Goal: Register for event/course

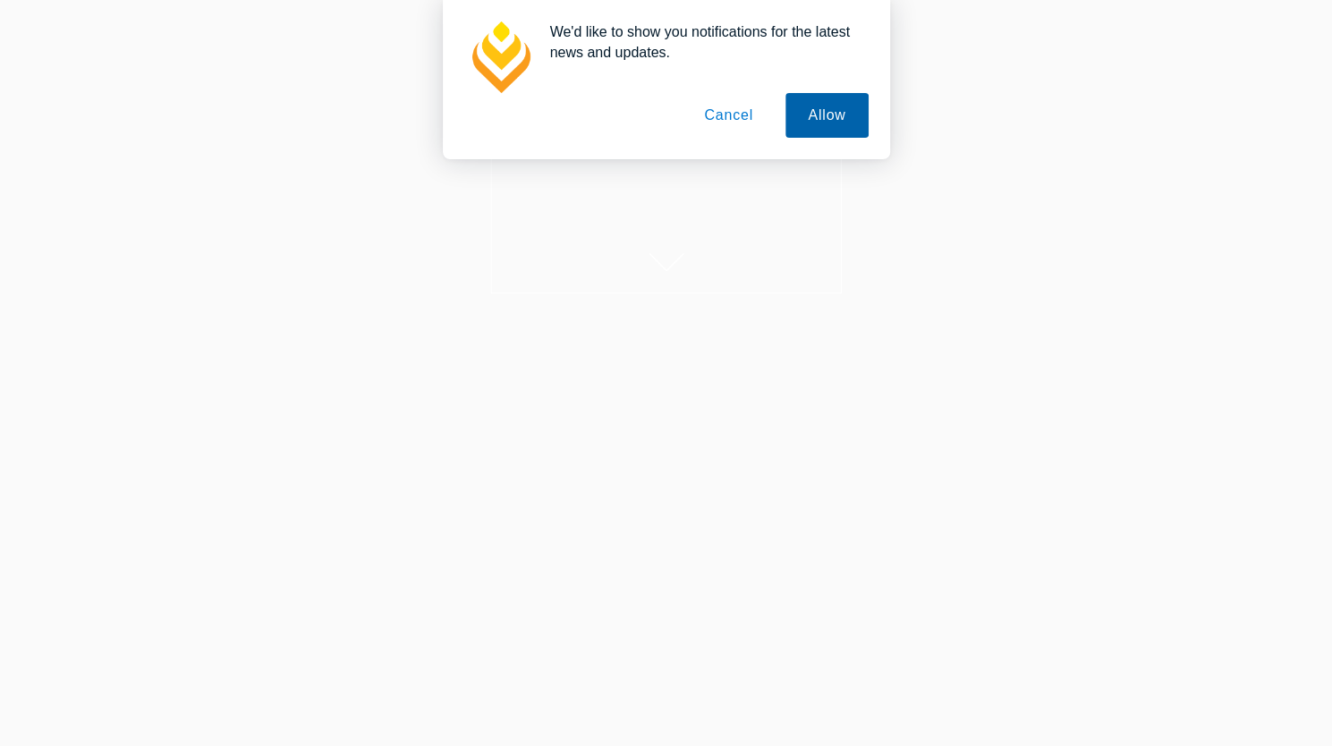
click at [846, 121] on button "Allow" at bounding box center [826, 115] width 82 height 45
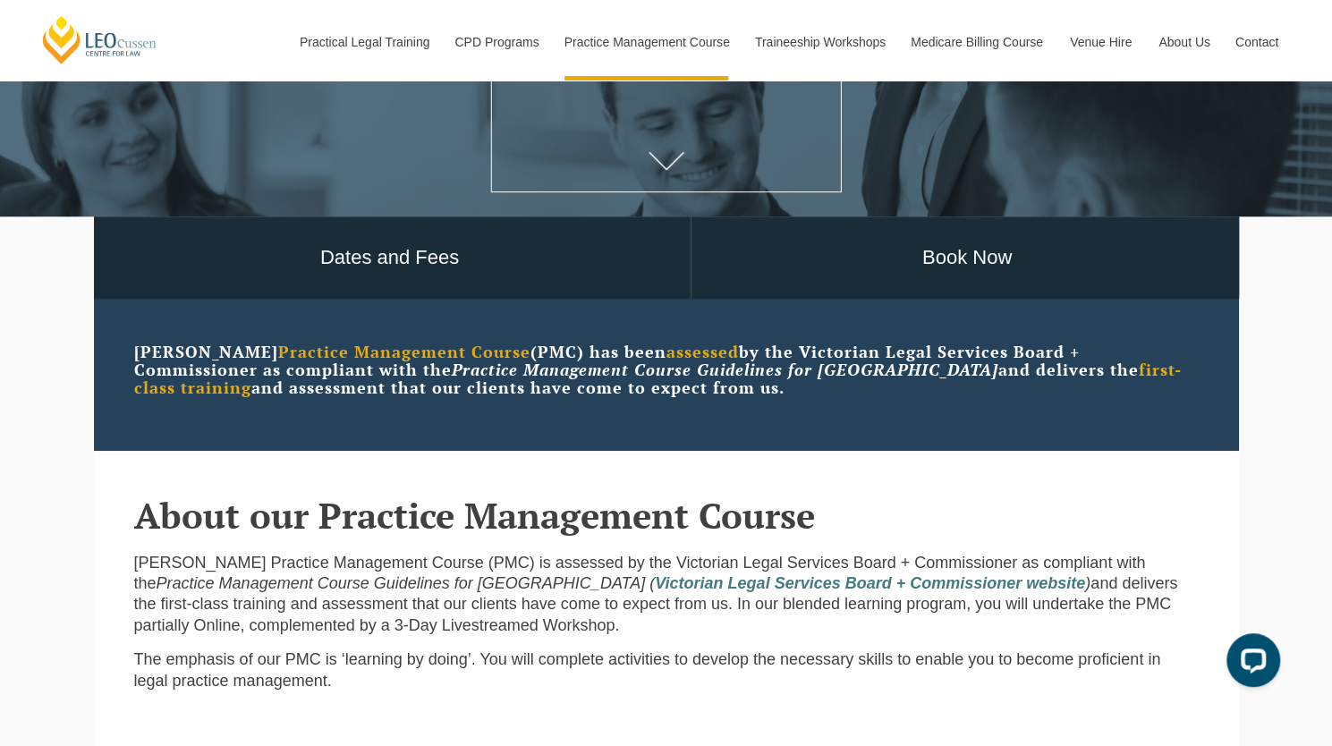
scroll to position [321, 0]
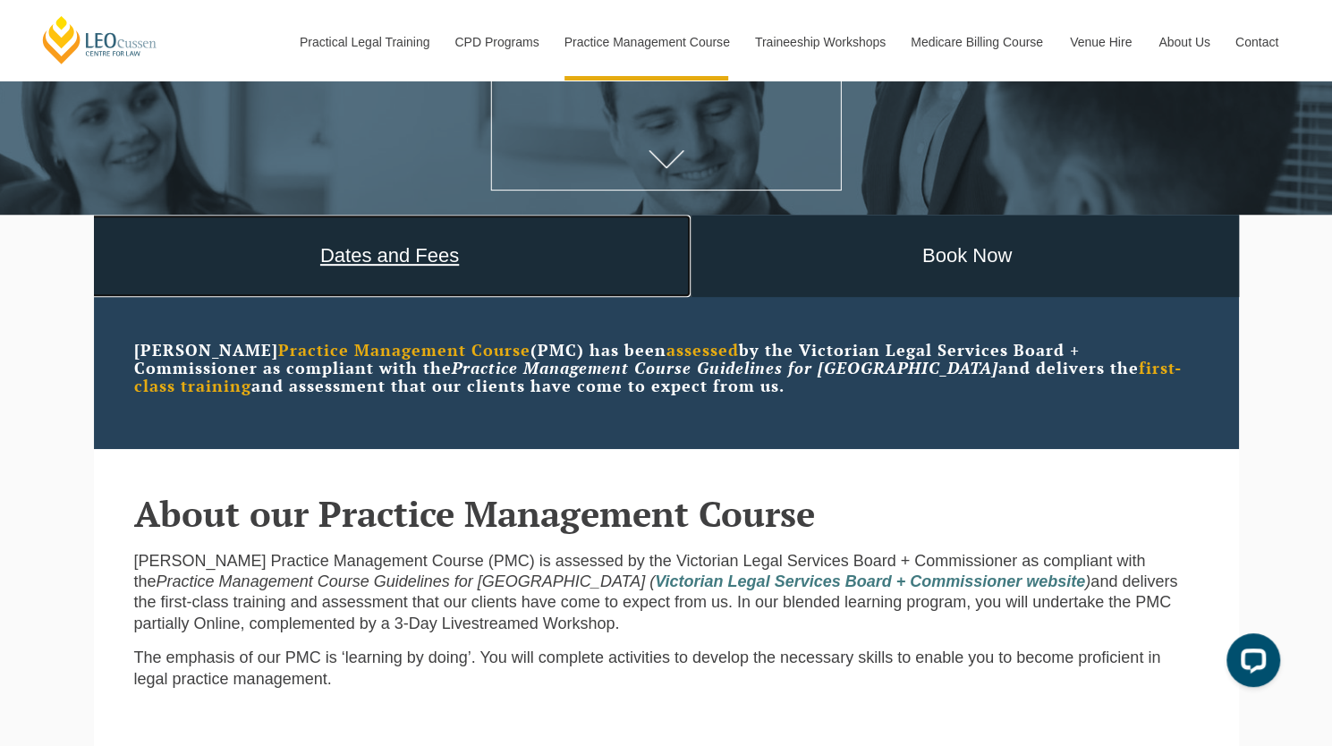
click at [454, 285] on link "Dates and Fees" at bounding box center [389, 256] width 601 height 83
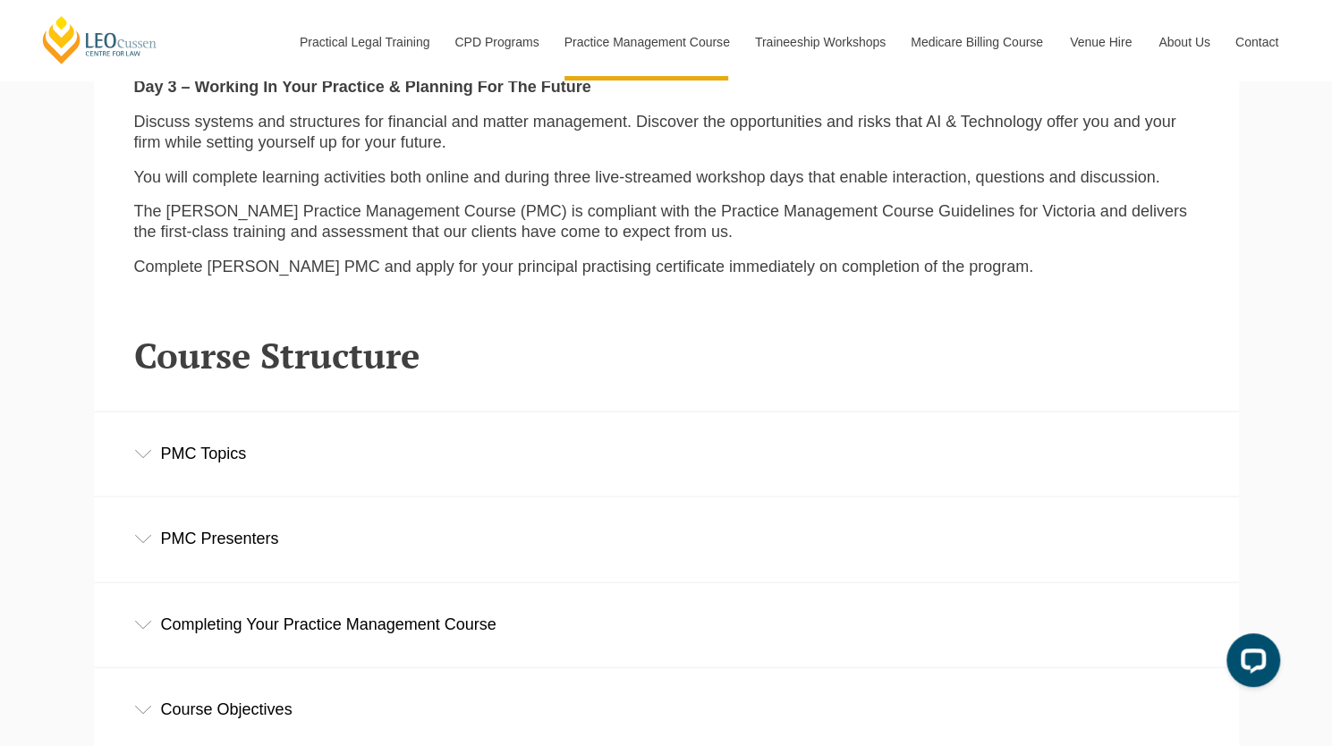
scroll to position [2233, 0]
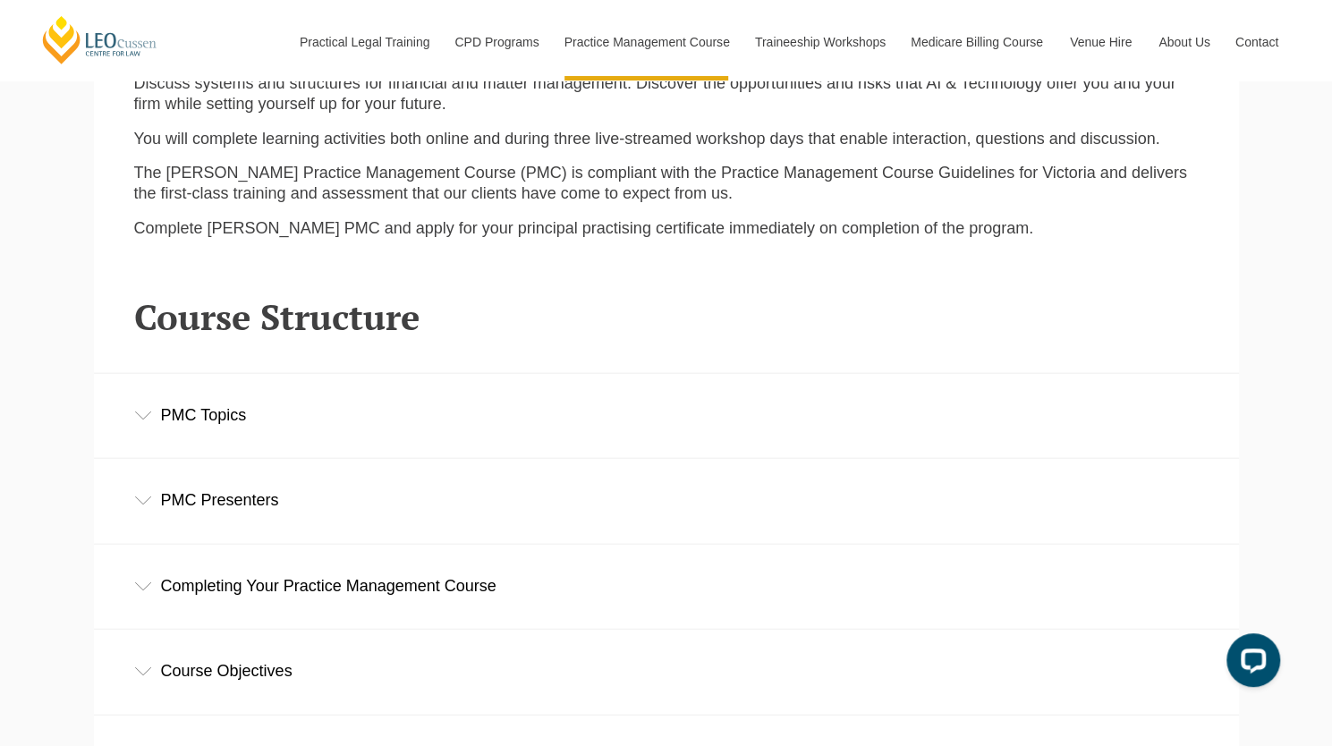
click at [865, 440] on div "PMC Topics" at bounding box center [666, 415] width 1145 height 83
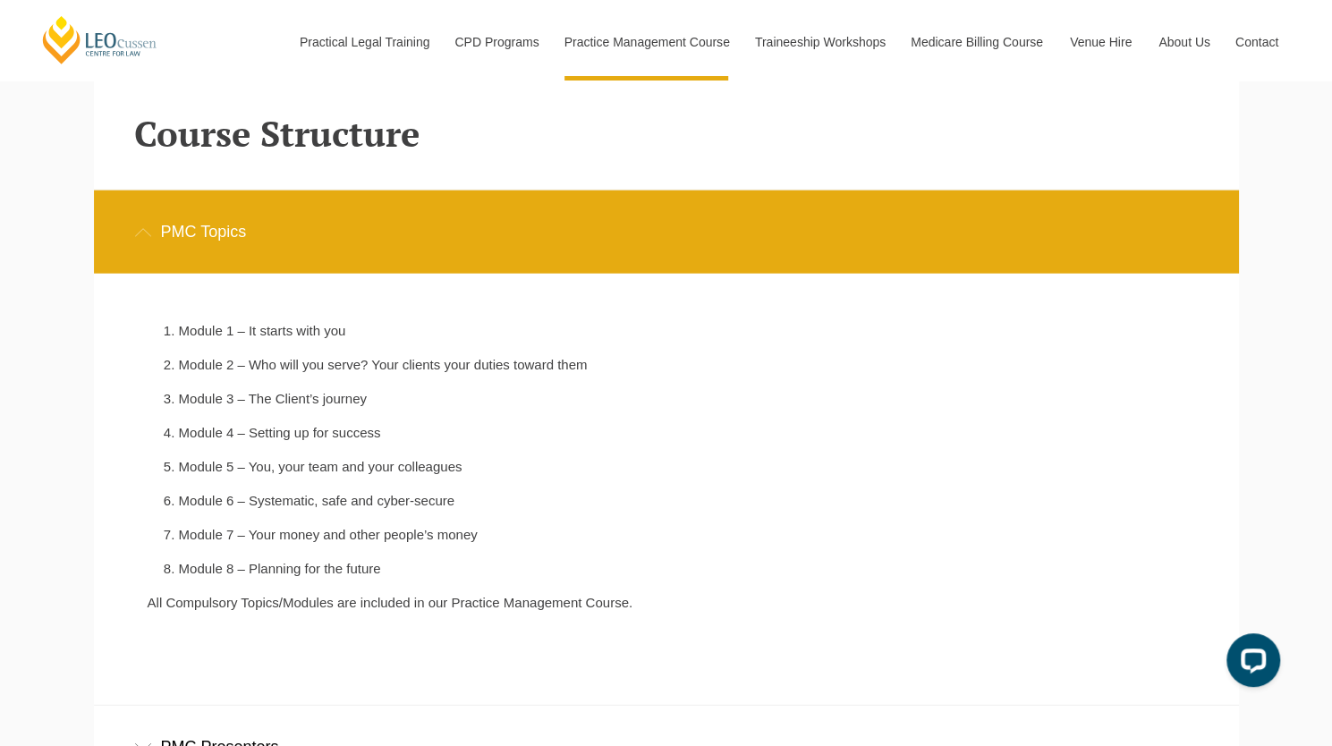
scroll to position [2420, 0]
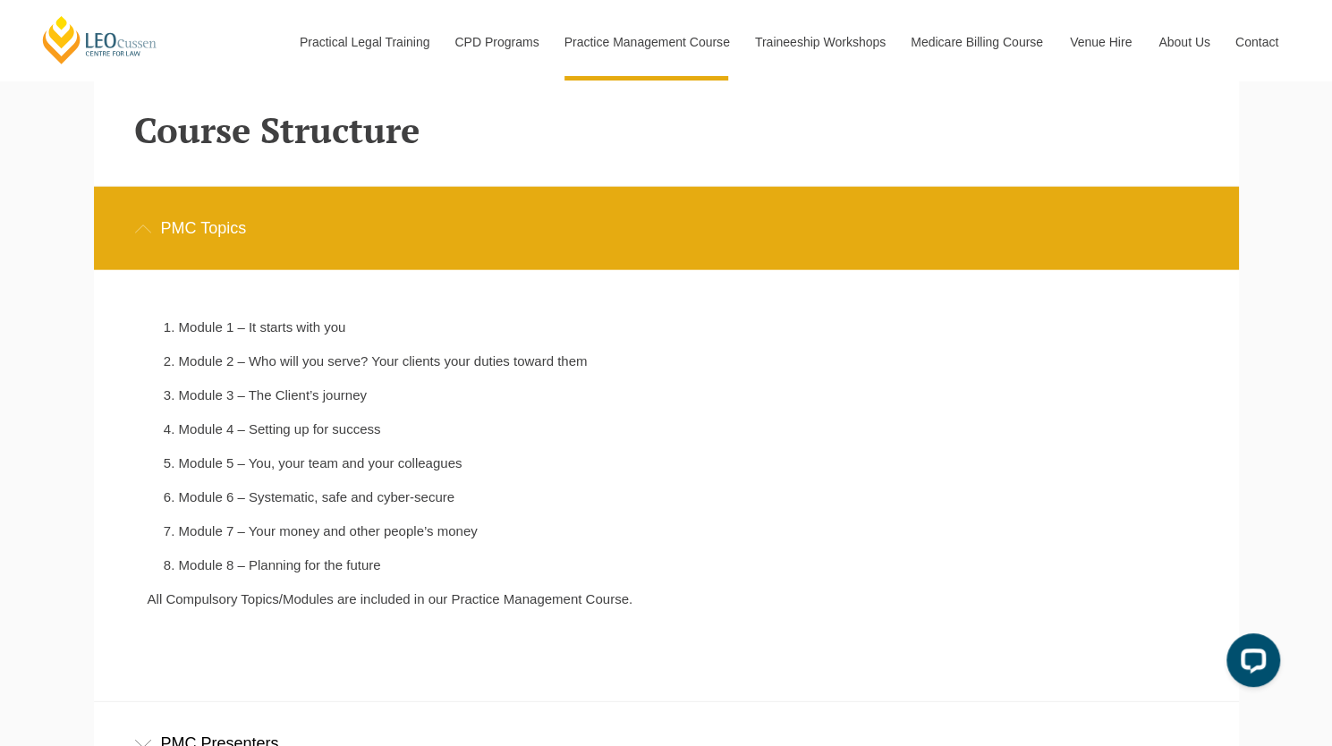
click at [465, 238] on div "PMC Topics" at bounding box center [666, 228] width 1145 height 83
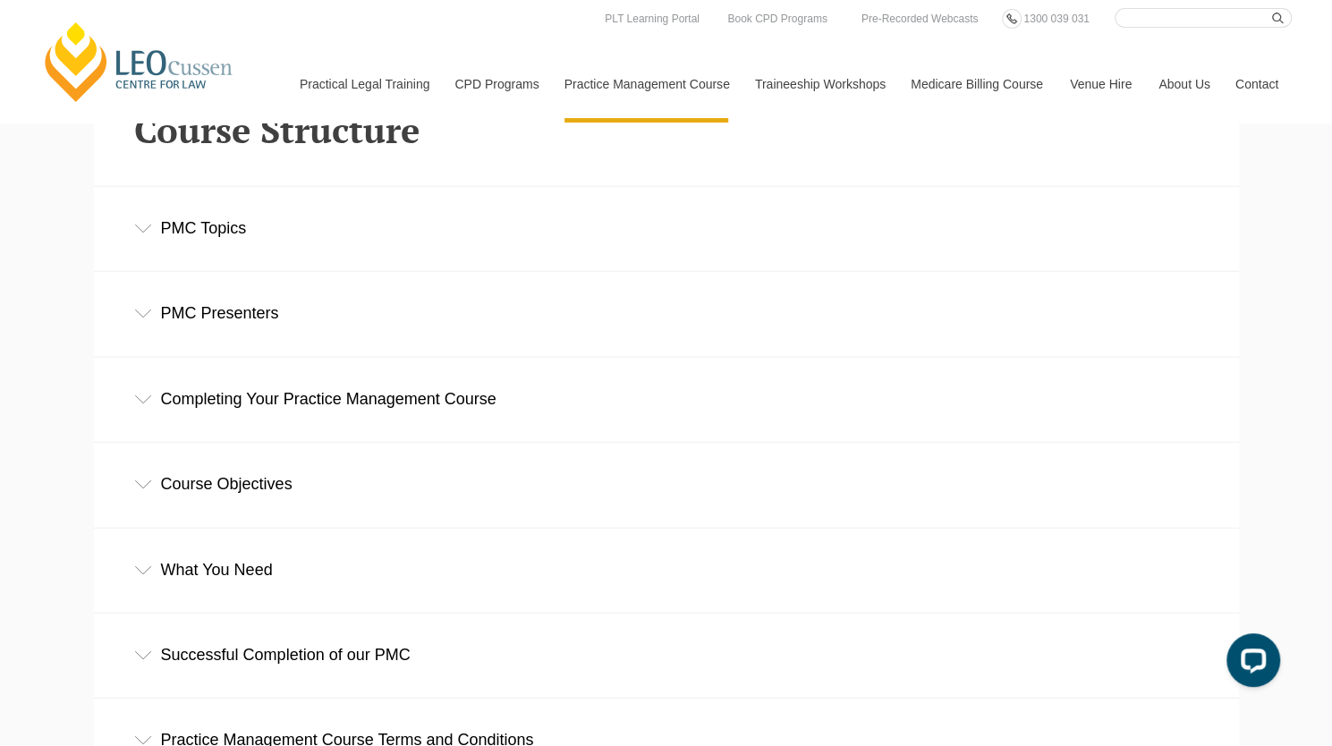
click at [460, 479] on div "Course Objectives" at bounding box center [666, 484] width 1145 height 83
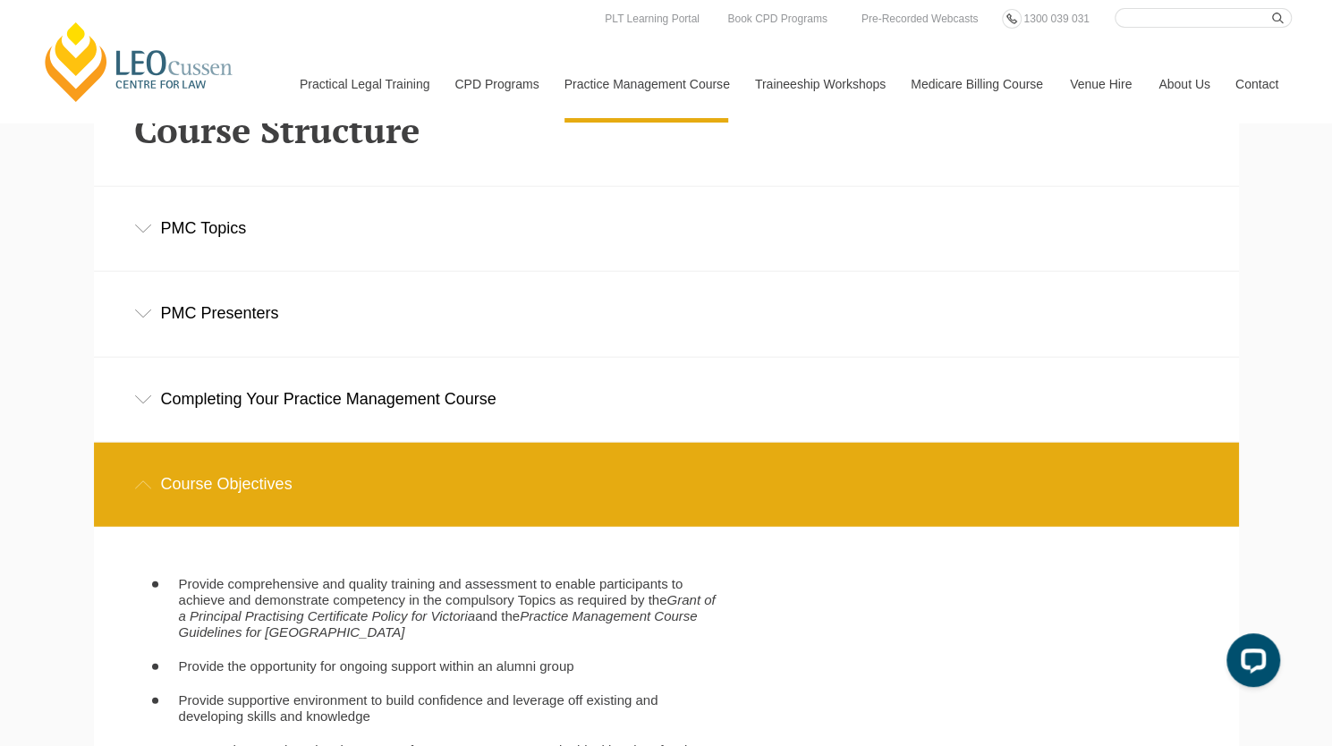
click at [460, 479] on div "Course Objectives" at bounding box center [666, 484] width 1145 height 83
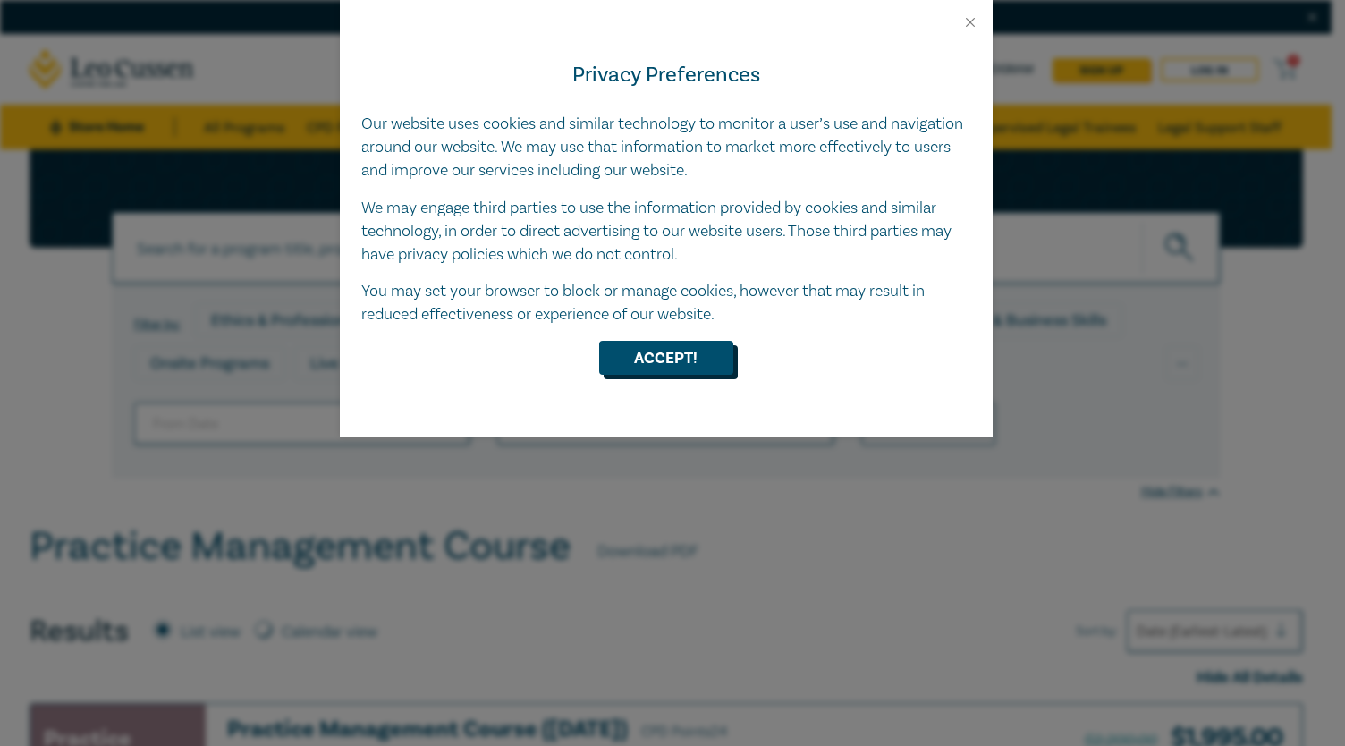
click at [700, 342] on button "Accept!" at bounding box center [666, 358] width 134 height 34
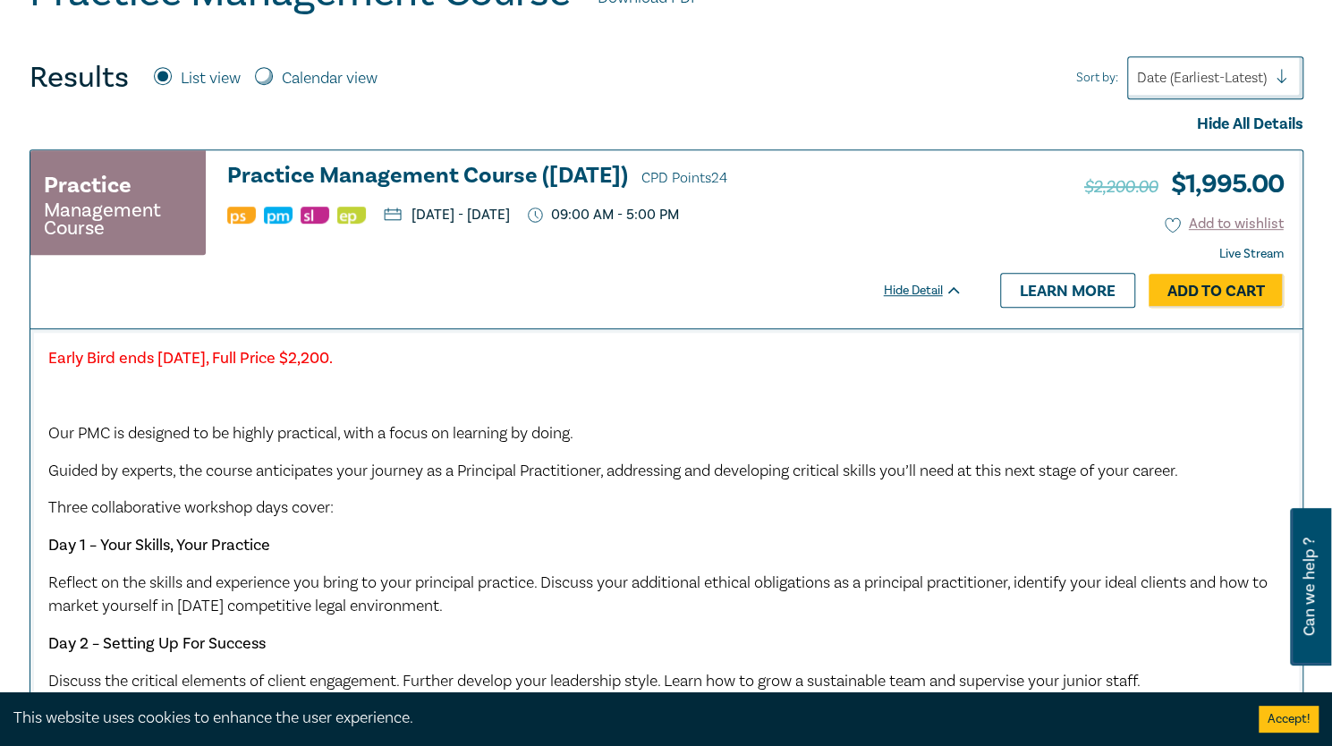
scroll to position [522, 0]
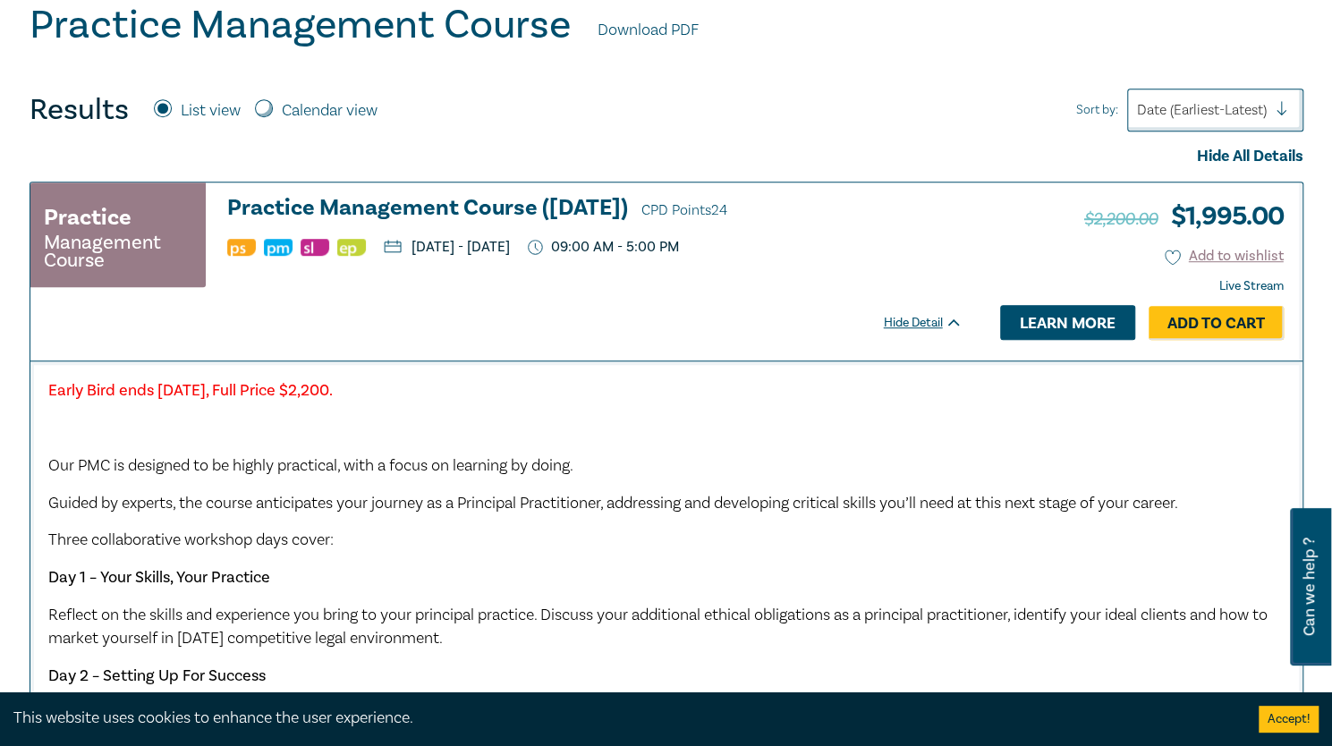
click at [1071, 327] on link "Learn more" at bounding box center [1067, 322] width 135 height 34
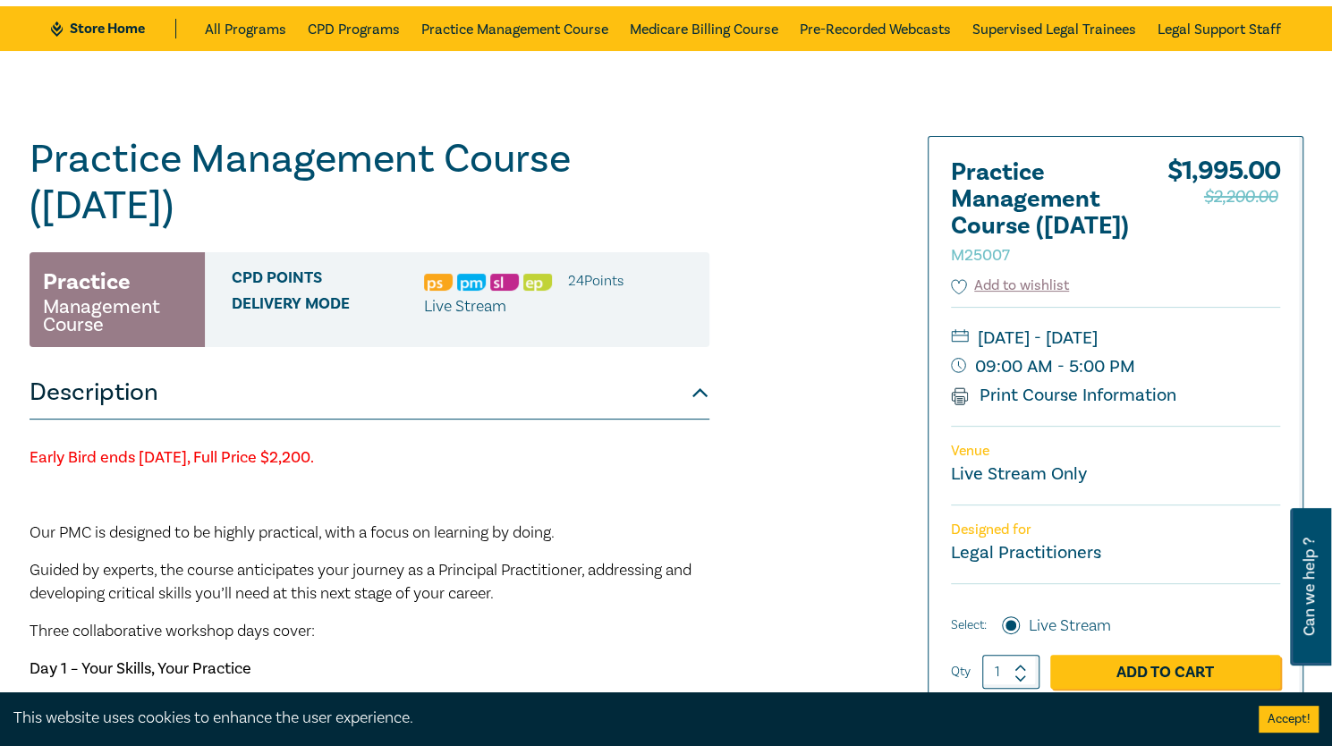
scroll to position [99, 0]
